Goal: Task Accomplishment & Management: Complete application form

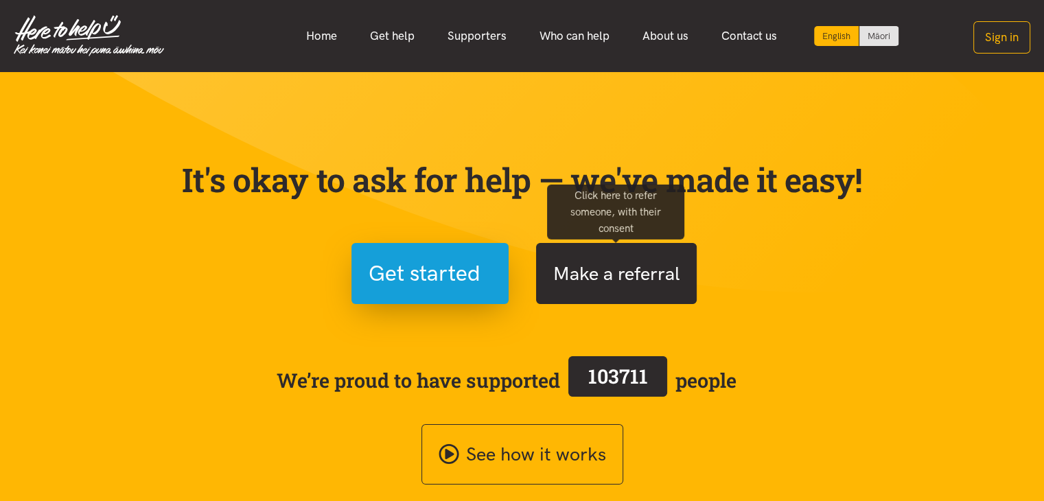
click at [607, 262] on button "Make a referral" at bounding box center [616, 273] width 161 height 61
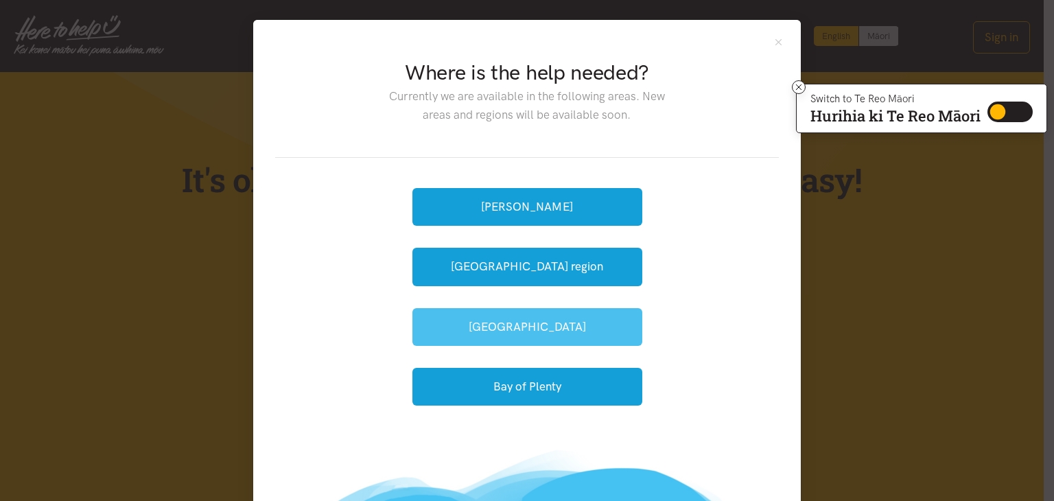
click at [511, 333] on button "[GEOGRAPHIC_DATA]" at bounding box center [528, 327] width 230 height 38
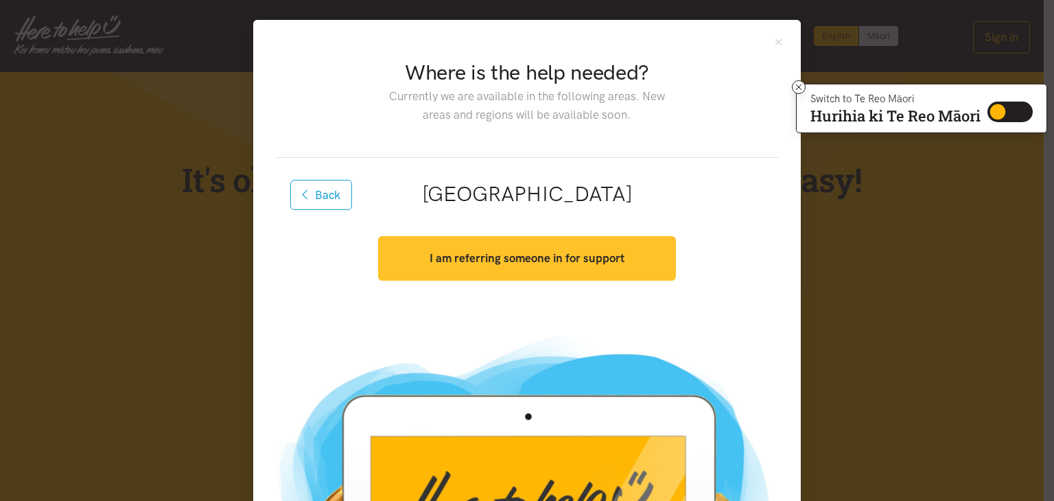
click at [496, 266] on button "I am referring someone in for support" at bounding box center [526, 258] width 297 height 45
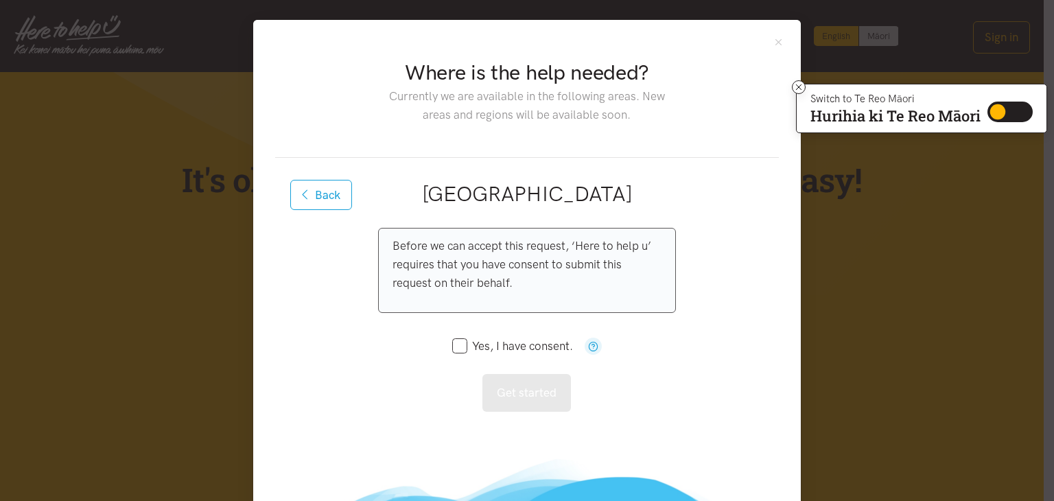
click at [456, 342] on input "Yes, I have consent." at bounding box center [512, 346] width 121 height 12
checkbox input "true"
click at [521, 391] on button "Get started" at bounding box center [527, 393] width 89 height 38
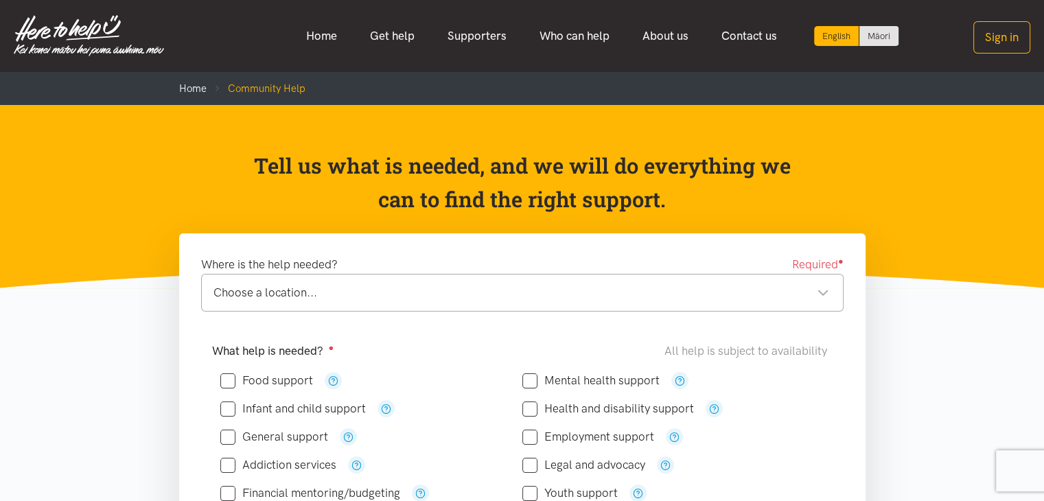
click at [230, 381] on input "Food support" at bounding box center [266, 381] width 93 height 12
checkbox input "true"
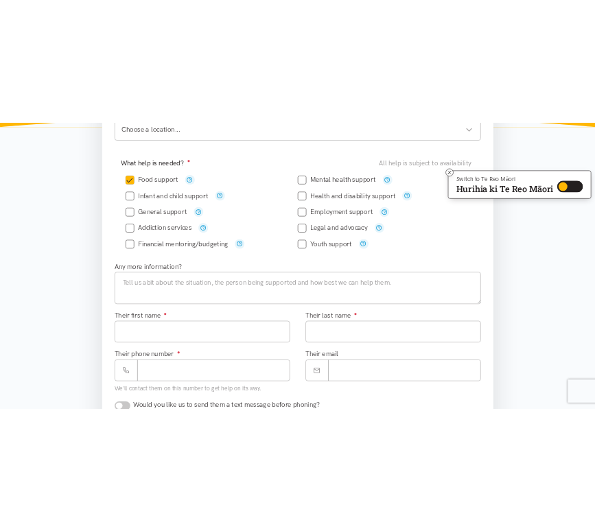
scroll to position [315, 0]
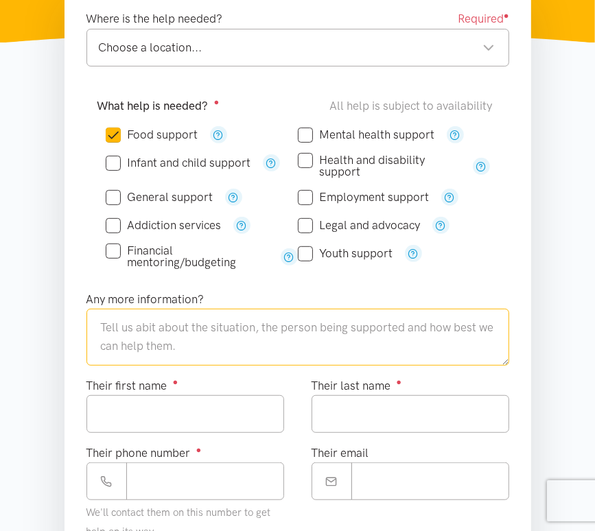
click at [142, 339] on textarea at bounding box center [297, 337] width 423 height 56
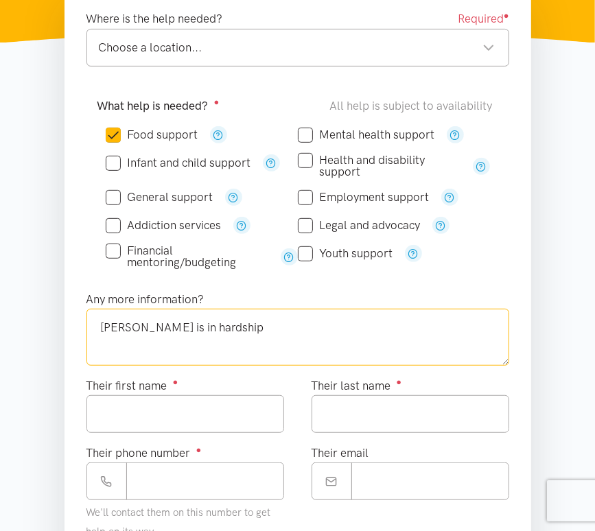
click at [100, 323] on textarea "[PERSON_NAME] is in hardship" at bounding box center [297, 337] width 423 height 56
click at [327, 330] on textarea "Bay Financial Mentors [PERSON_NAME] is in hardship" at bounding box center [297, 337] width 423 height 56
click at [447, 40] on div "Choose a location..." at bounding box center [297, 47] width 396 height 19
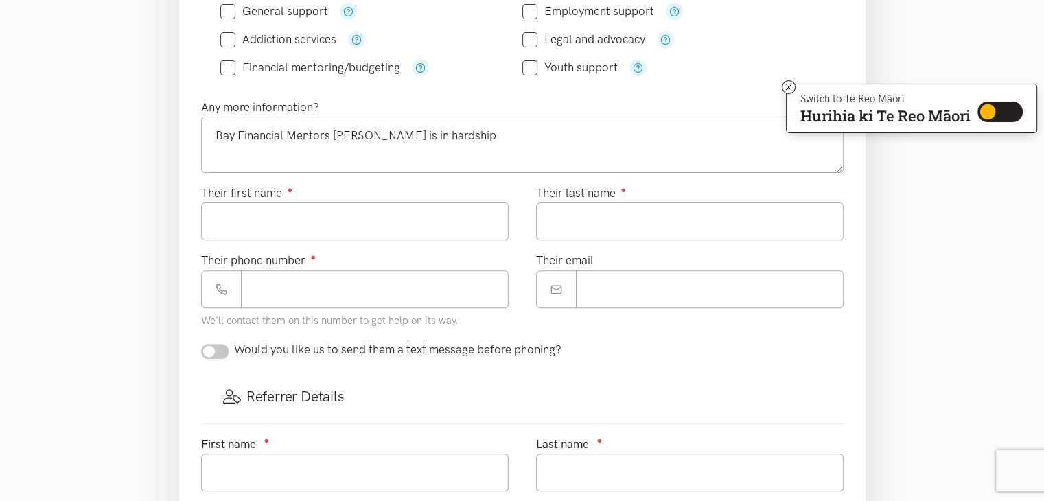
scroll to position [428, 0]
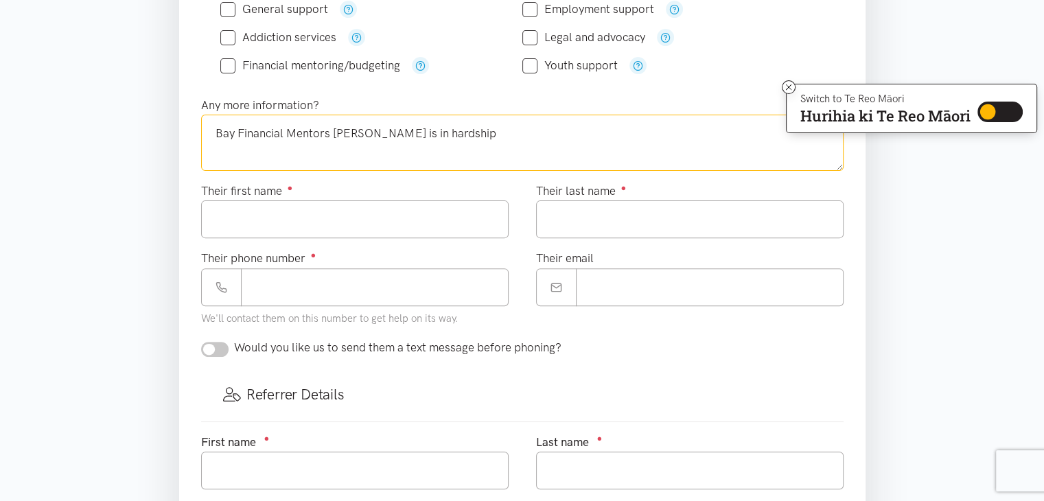
click at [214, 130] on textarea "Bay Financial Mentors [PERSON_NAME] is in hardship" at bounding box center [522, 143] width 642 height 56
click at [510, 131] on textarea "Been in to see Bay Financial Mentors [PERSON_NAME] is in hardship" at bounding box center [522, 143] width 642 height 56
type textarea "Been in to see Bay Financial Mentors [PERSON_NAME] is in hardship. Also caring …"
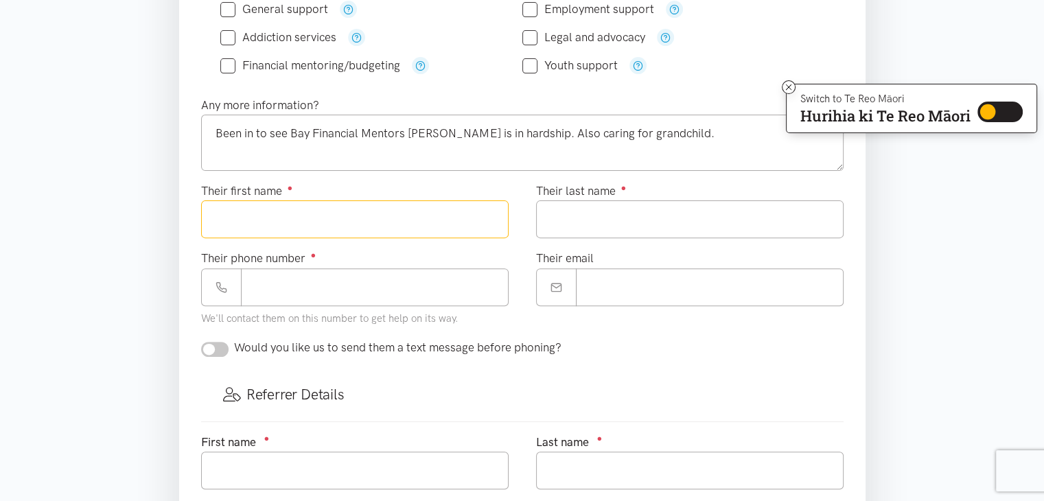
click at [246, 207] on input "Their first name ●" at bounding box center [355, 219] width 308 height 38
type input "****"
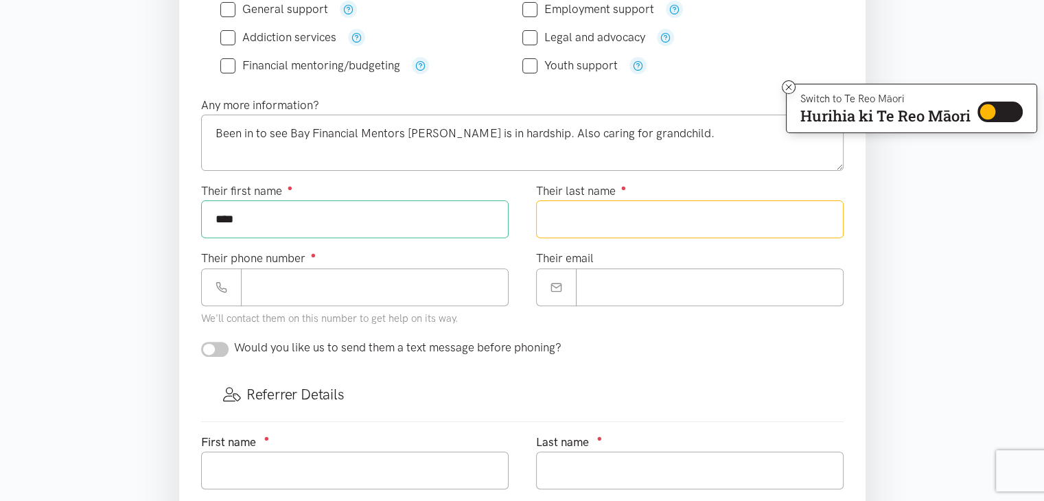
click at [610, 213] on input "Their last name ●" at bounding box center [690, 219] width 308 height 38
type input "****"
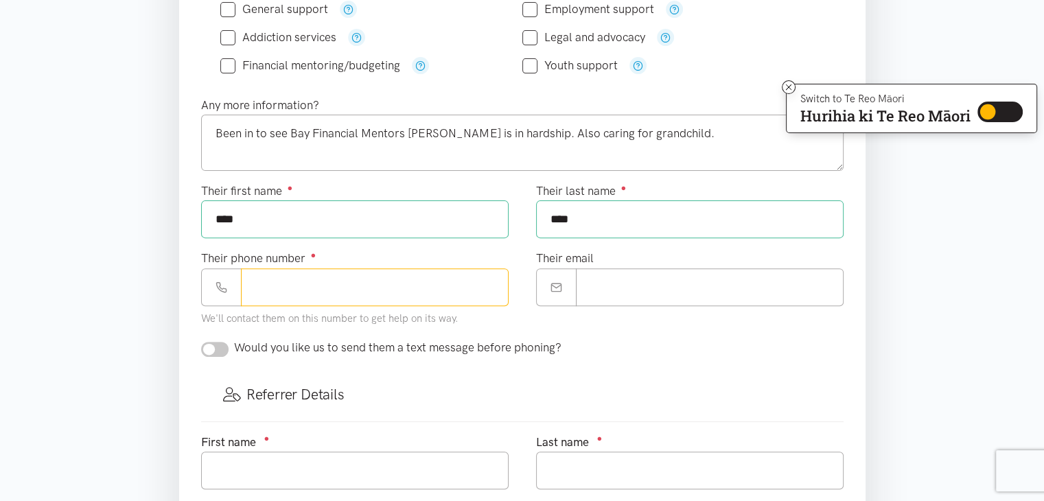
click at [277, 286] on input "Their phone number ●" at bounding box center [375, 287] width 268 height 38
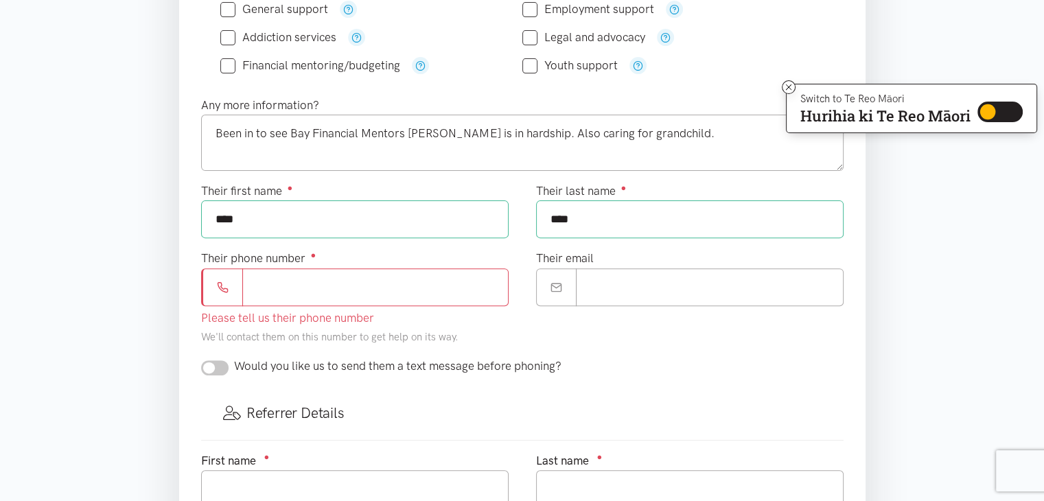
click at [258, 275] on input "Their phone number ●" at bounding box center [375, 287] width 266 height 38
paste input "**********"
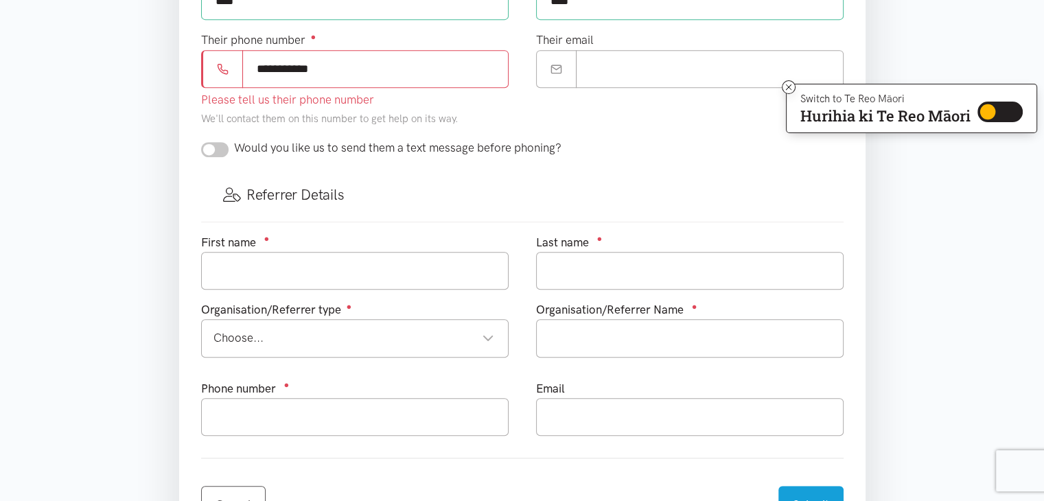
scroll to position [668, 0]
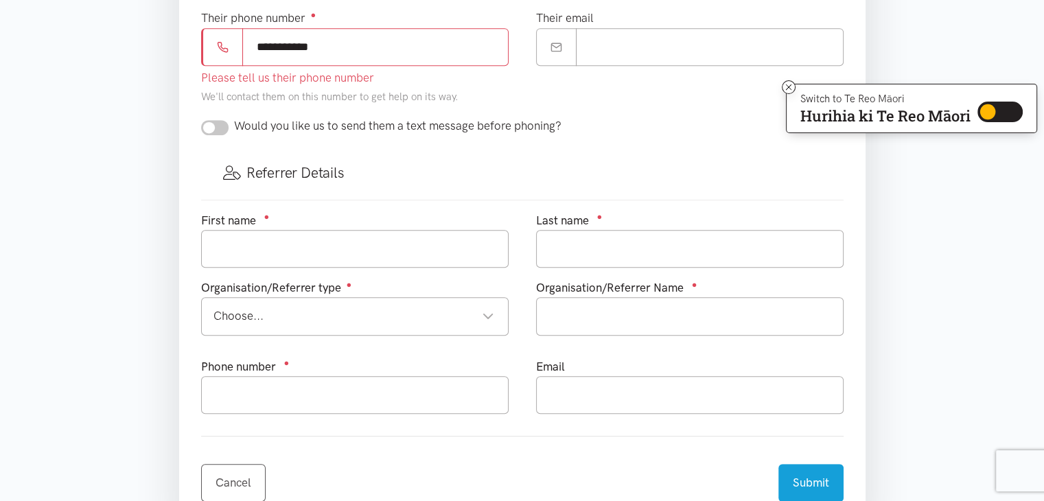
click at [354, 45] on input "**********" at bounding box center [375, 47] width 266 height 38
type input "**********"
click at [610, 40] on input "Their email" at bounding box center [710, 47] width 268 height 38
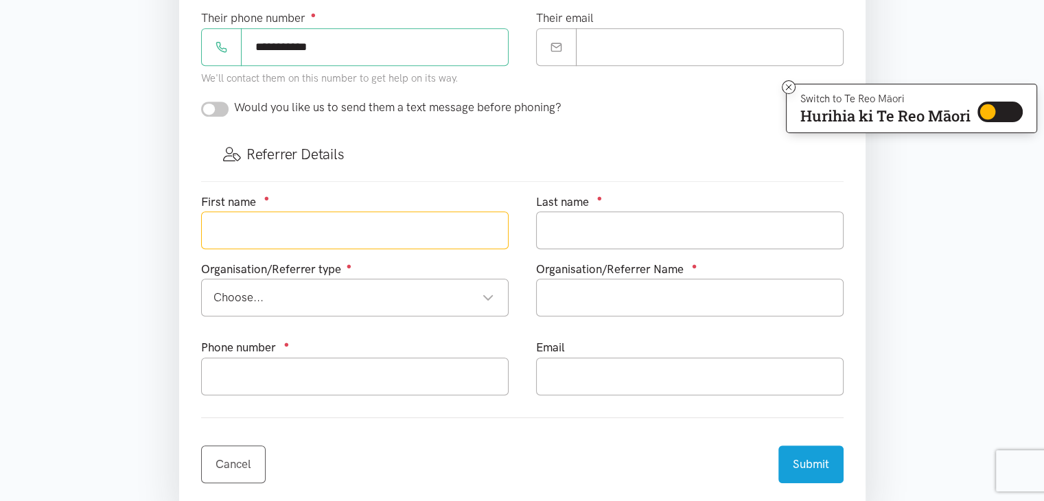
click at [272, 225] on input "text" at bounding box center [355, 230] width 308 height 38
type input "SHEERLEY"
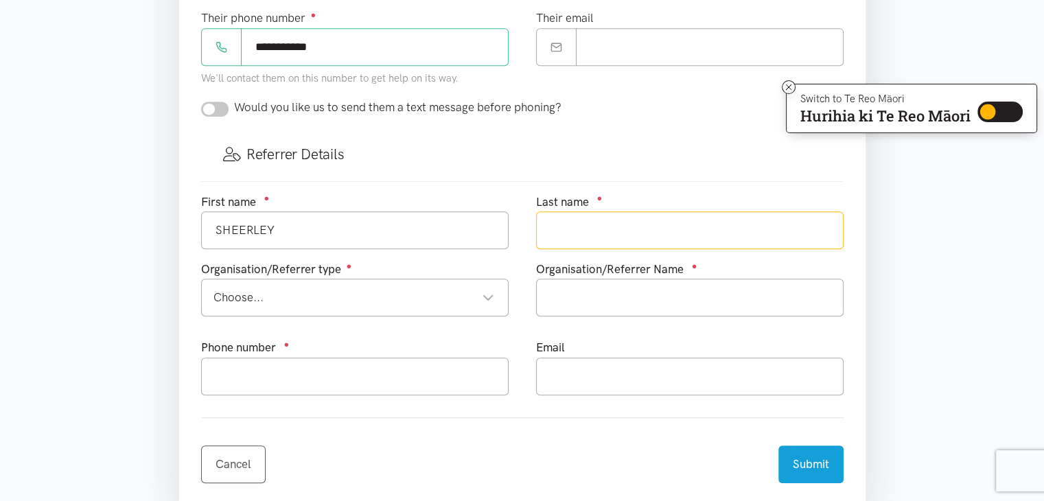
type input "FISCHER"
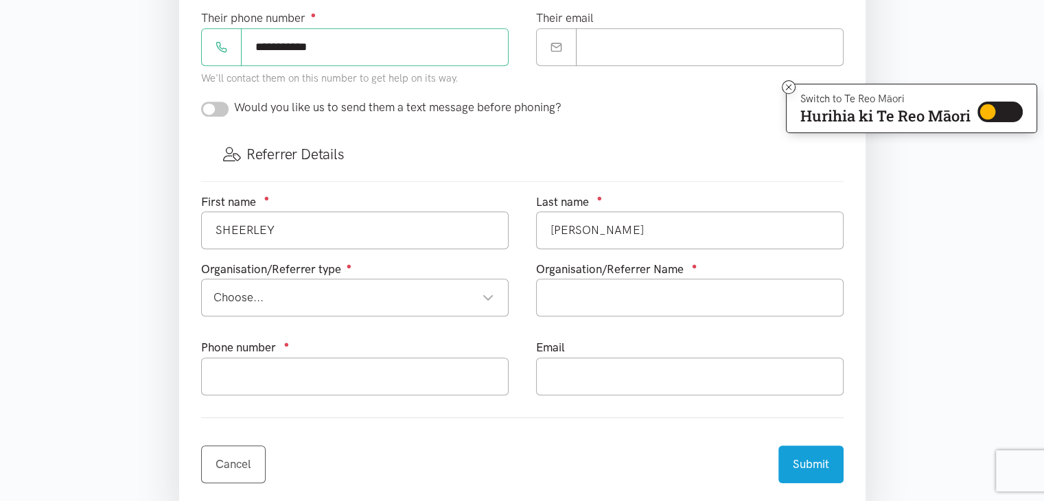
type input "0220811707"
click at [290, 292] on div "Choose..." at bounding box center [353, 297] width 281 height 19
click at [626, 303] on input "text" at bounding box center [690, 298] width 308 height 38
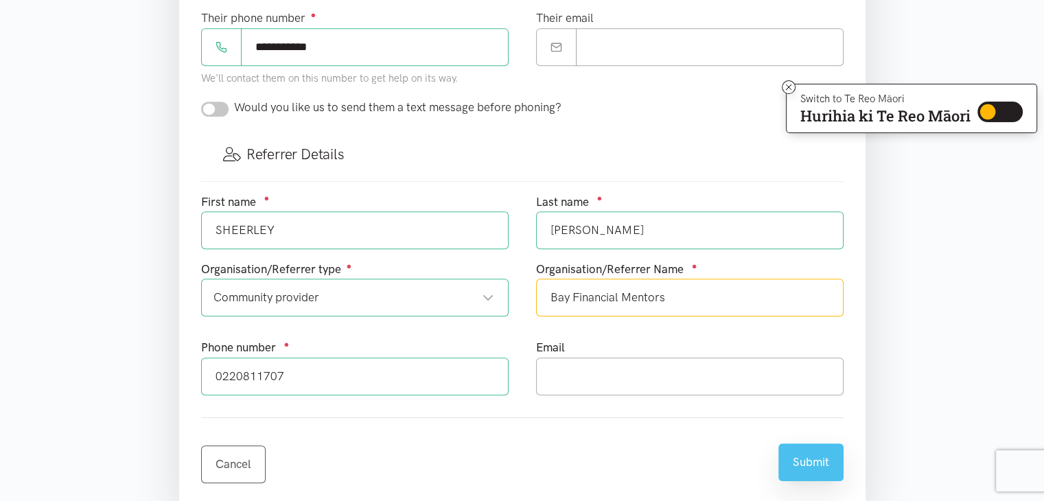
type input "Bay Financial Mentors"
click at [798, 452] on button "Submit" at bounding box center [810, 462] width 65 height 38
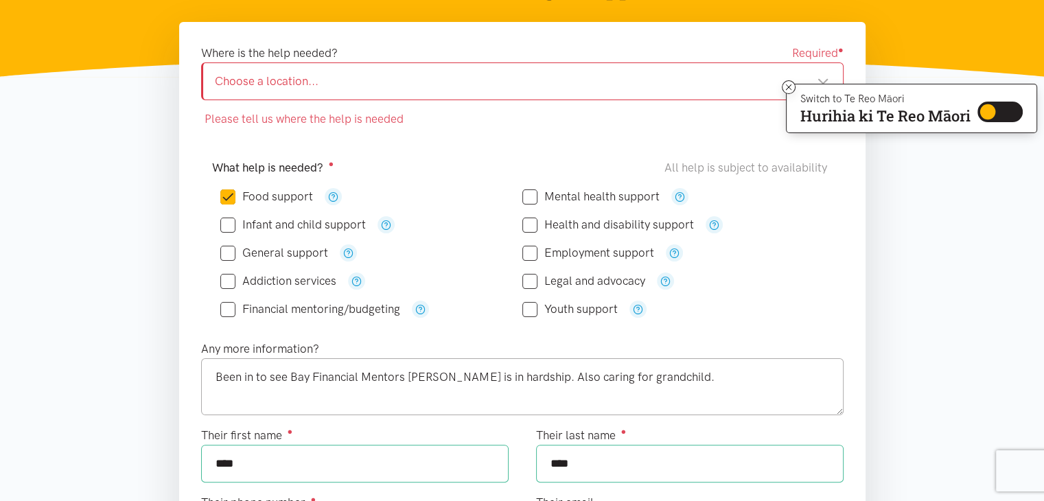
scroll to position [209, 0]
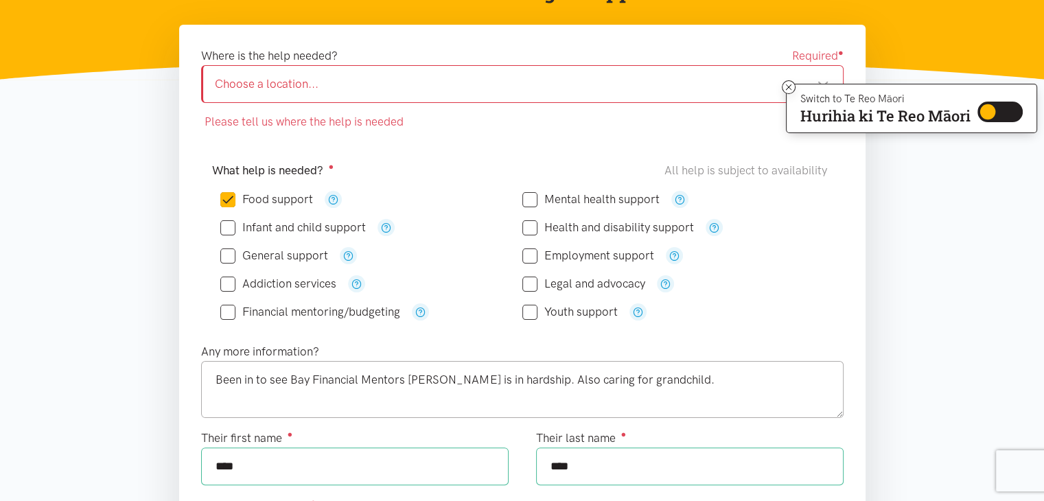
click at [684, 93] on div "Choose a location... Choose a location..." at bounding box center [522, 84] width 642 height 38
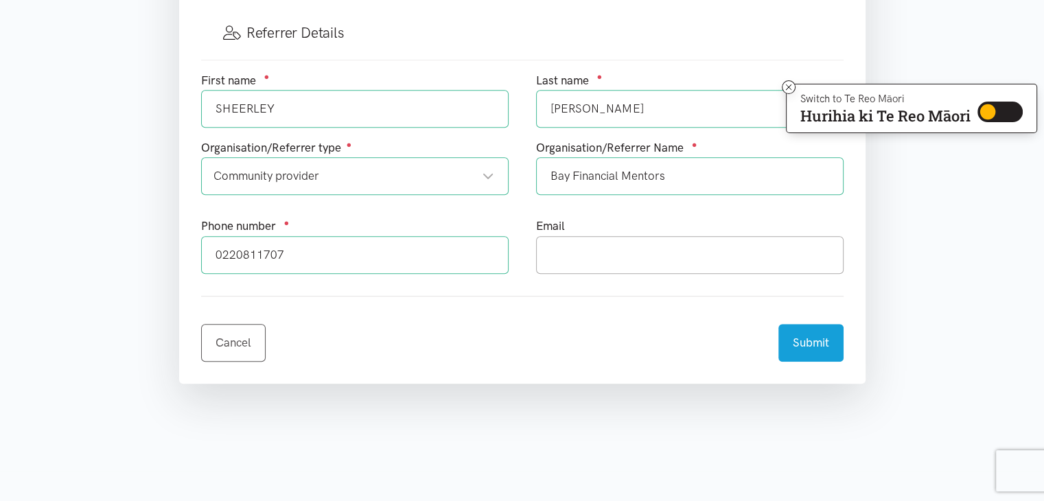
scroll to position [800, 0]
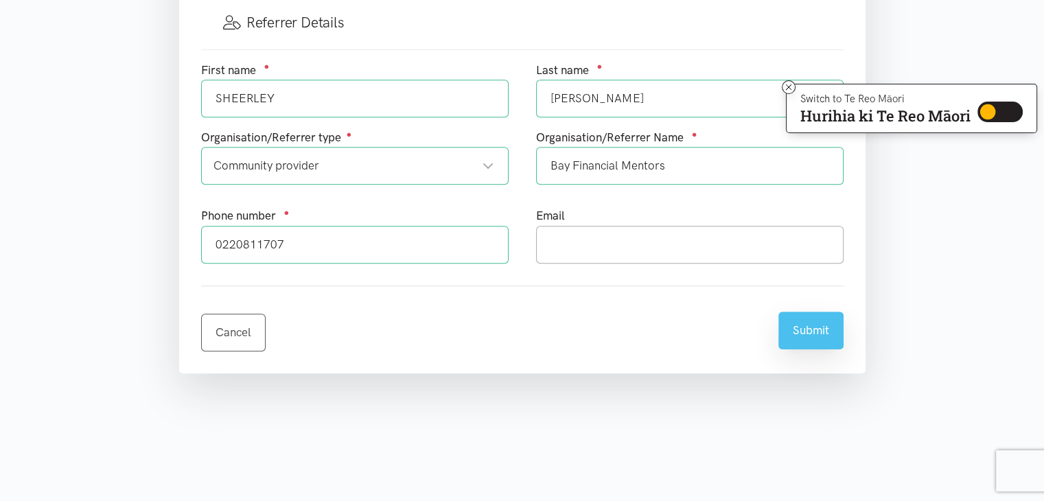
click at [812, 330] on button "Submit" at bounding box center [810, 331] width 65 height 38
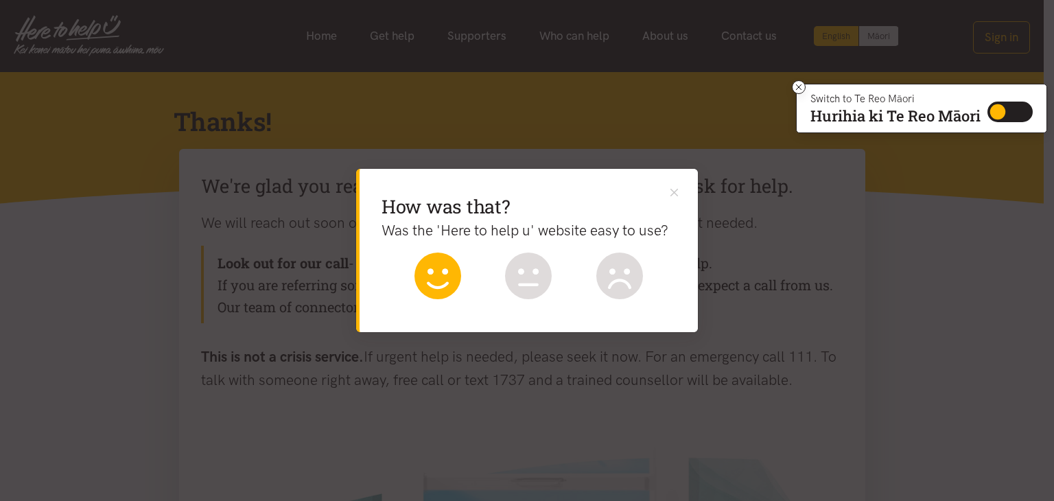
click at [427, 286] on icon at bounding box center [438, 276] width 47 height 47
